Goal: Download file/media

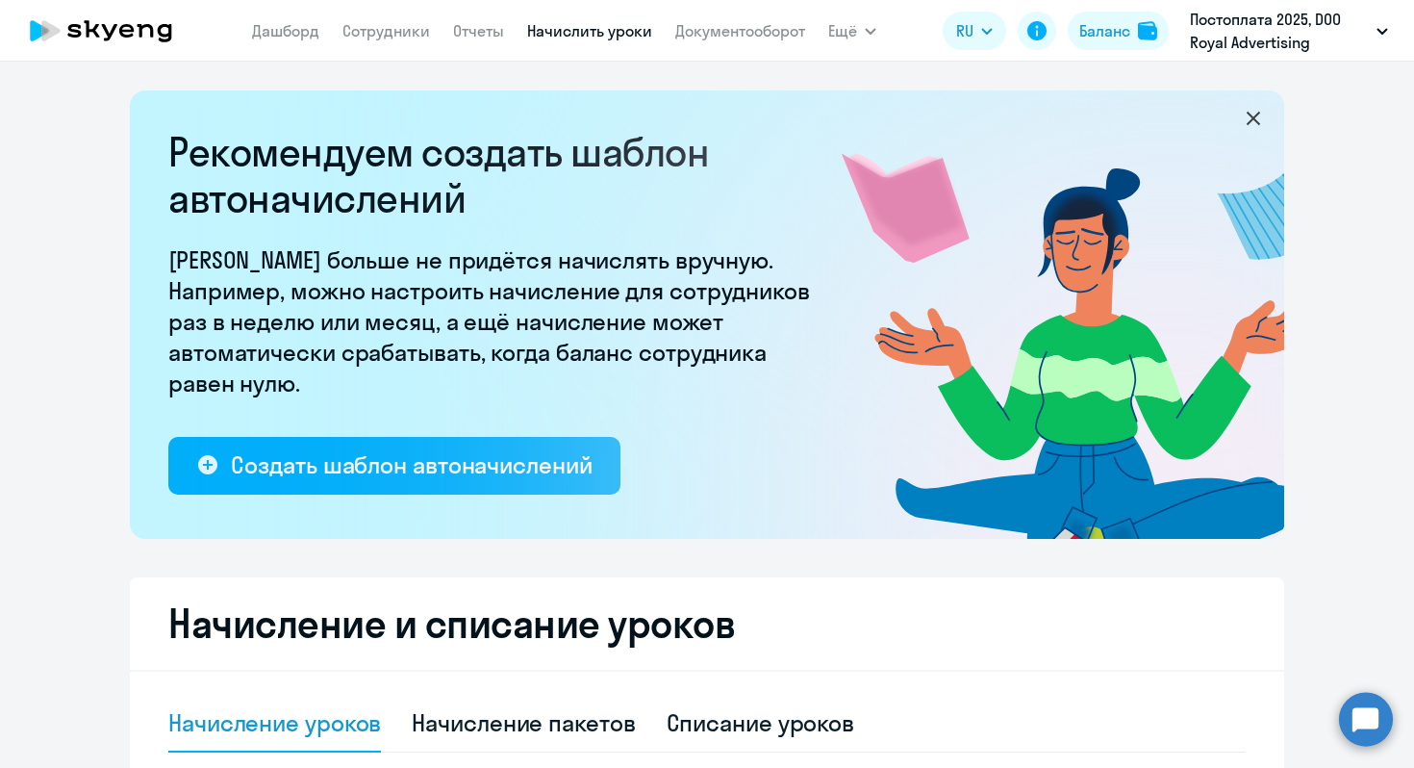
select select "10"
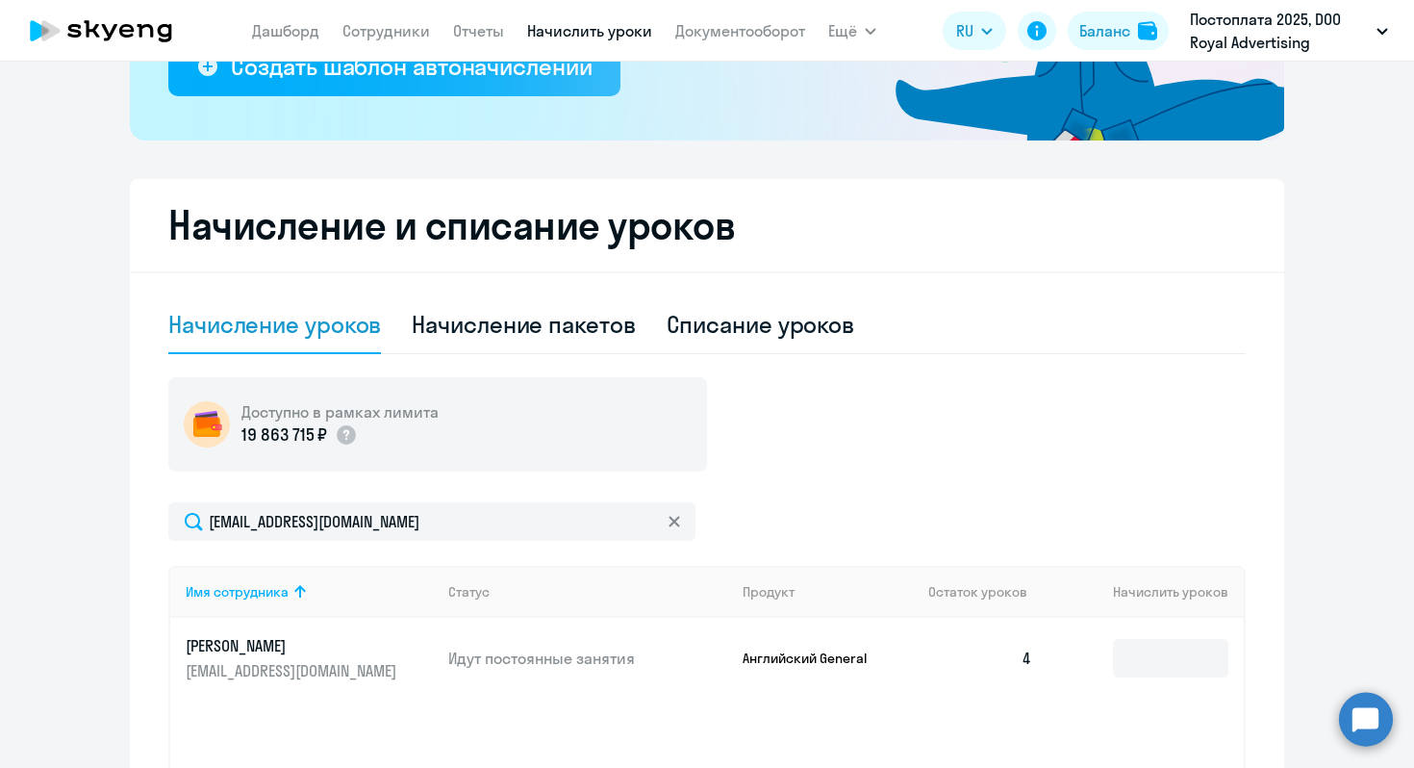
scroll to position [303, 0]
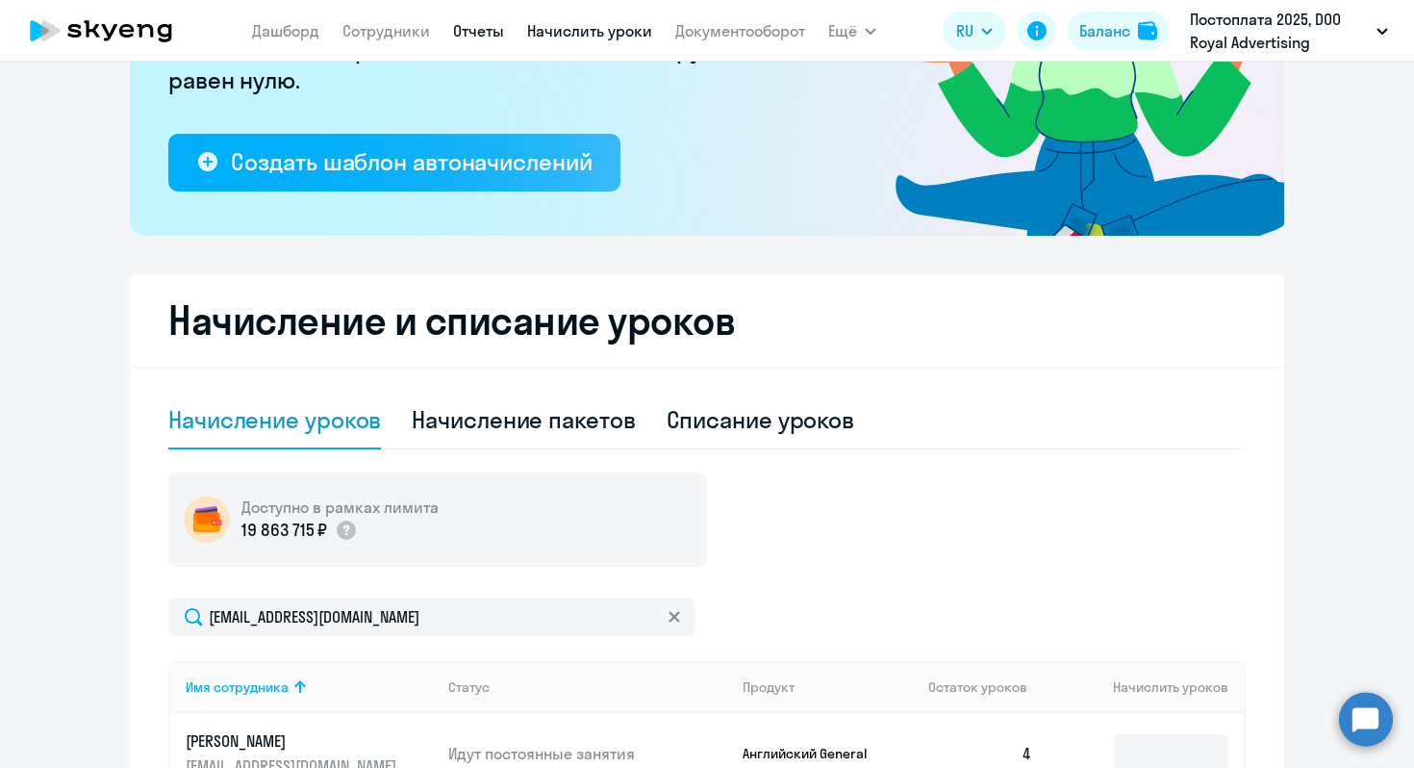
click at [475, 38] on link "Отчеты" at bounding box center [478, 30] width 51 height 19
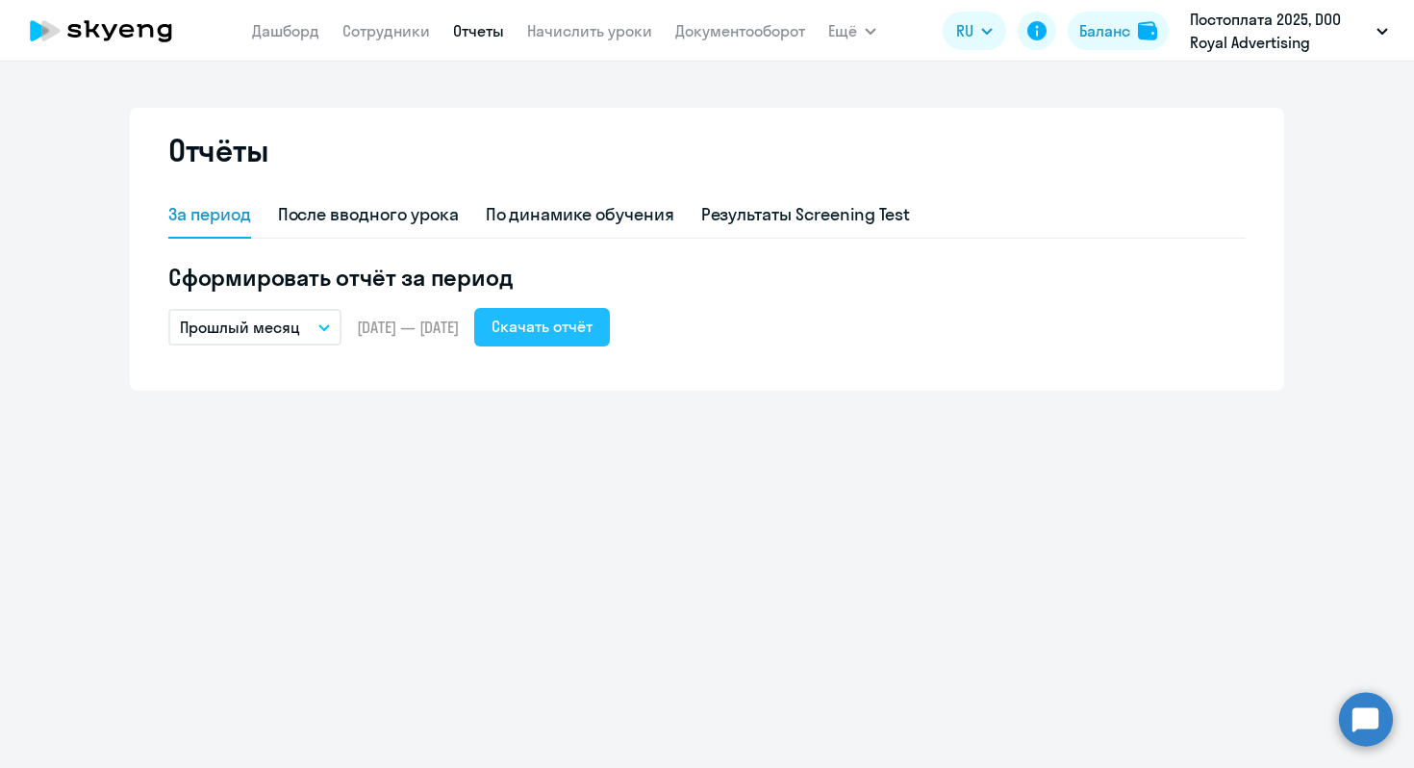
click at [570, 327] on div "Скачать отчёт" at bounding box center [542, 326] width 101 height 23
click at [718, 30] on link "Документооборот" at bounding box center [740, 30] width 130 height 19
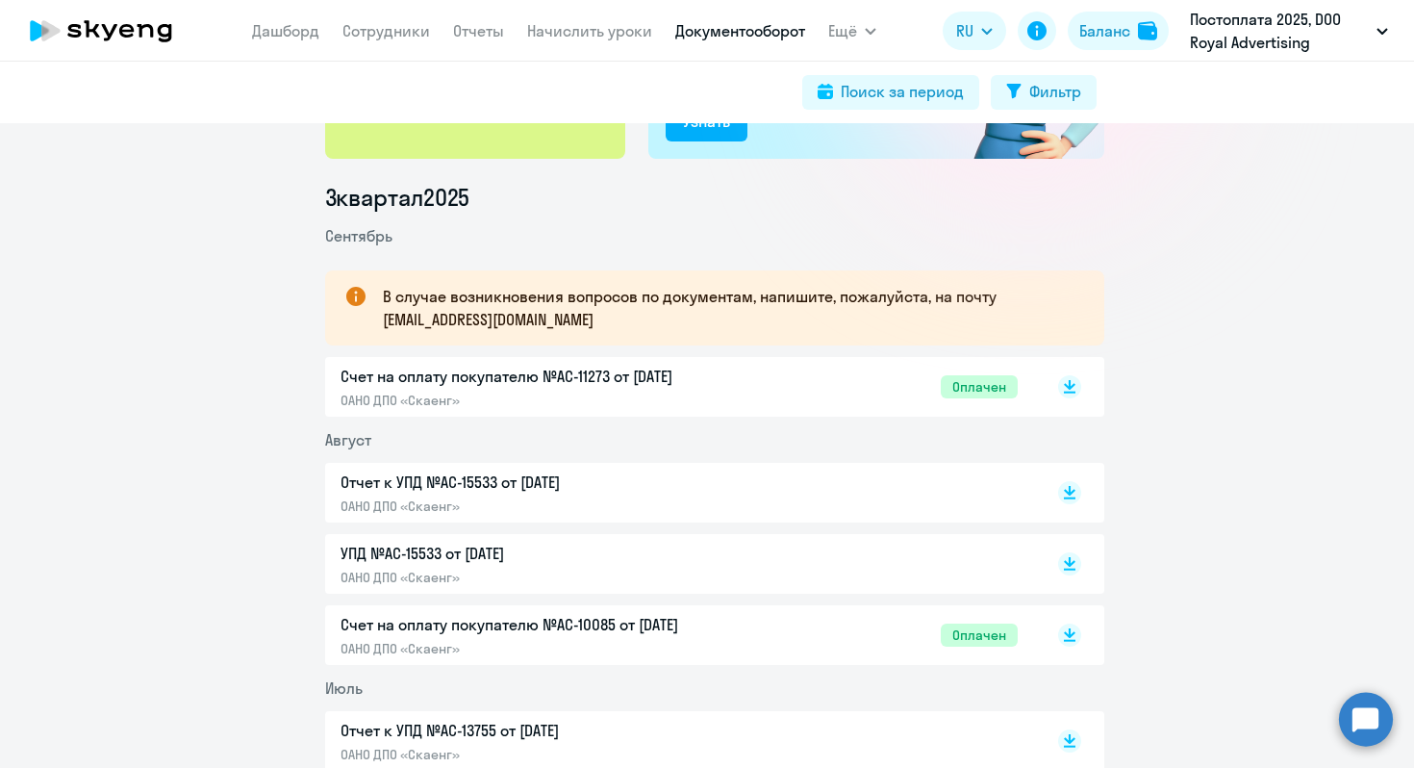
scroll to position [168, 0]
